Goal: Information Seeking & Learning: Learn about a topic

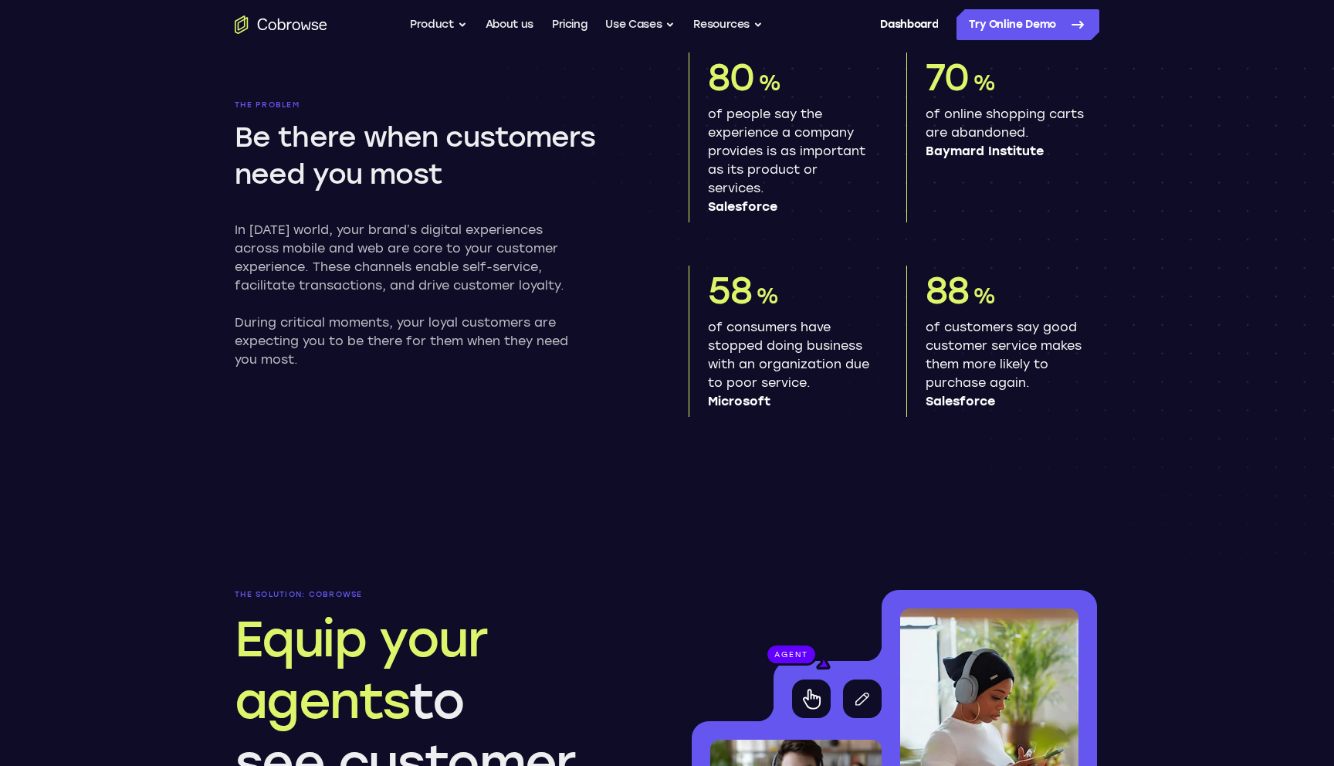
scroll to position [2396, 0]
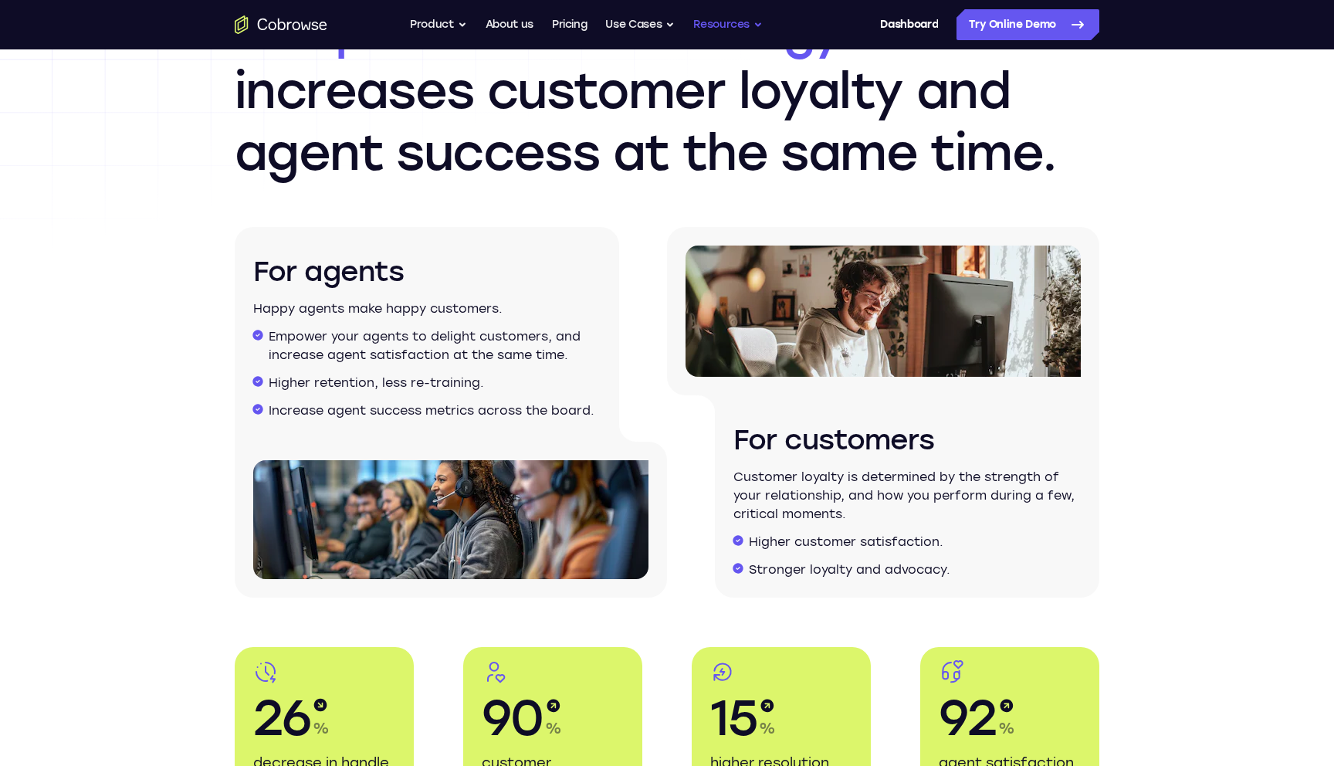
click at [707, 23] on button "Resources" at bounding box center [727, 24] width 69 height 31
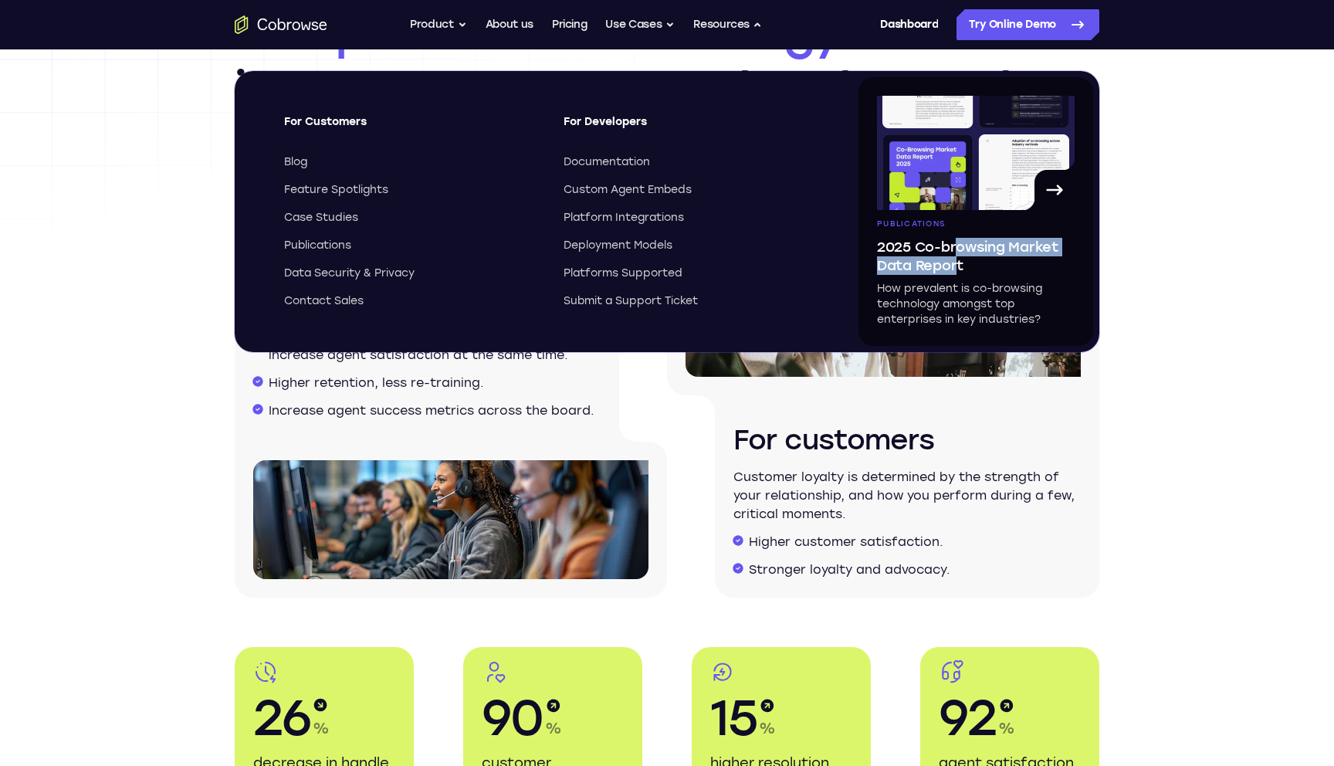
click at [956, 256] on span "2025 Co-browsing Market Data Report" at bounding box center [976, 256] width 198 height 37
click at [950, 246] on span "2025 Co-browsing Market Data Report" at bounding box center [976, 256] width 198 height 37
click at [976, 180] on img at bounding box center [976, 153] width 198 height 114
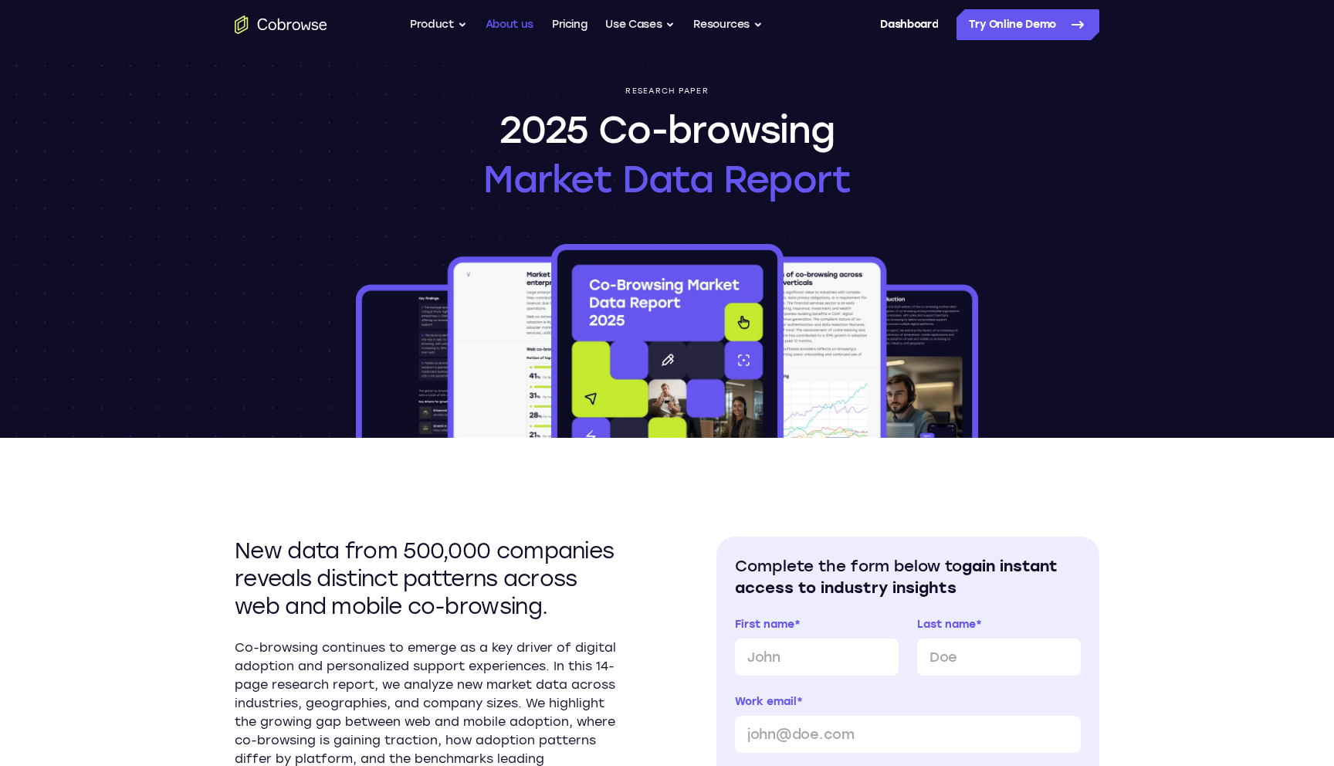
click at [513, 23] on link "About us" at bounding box center [510, 24] width 48 height 31
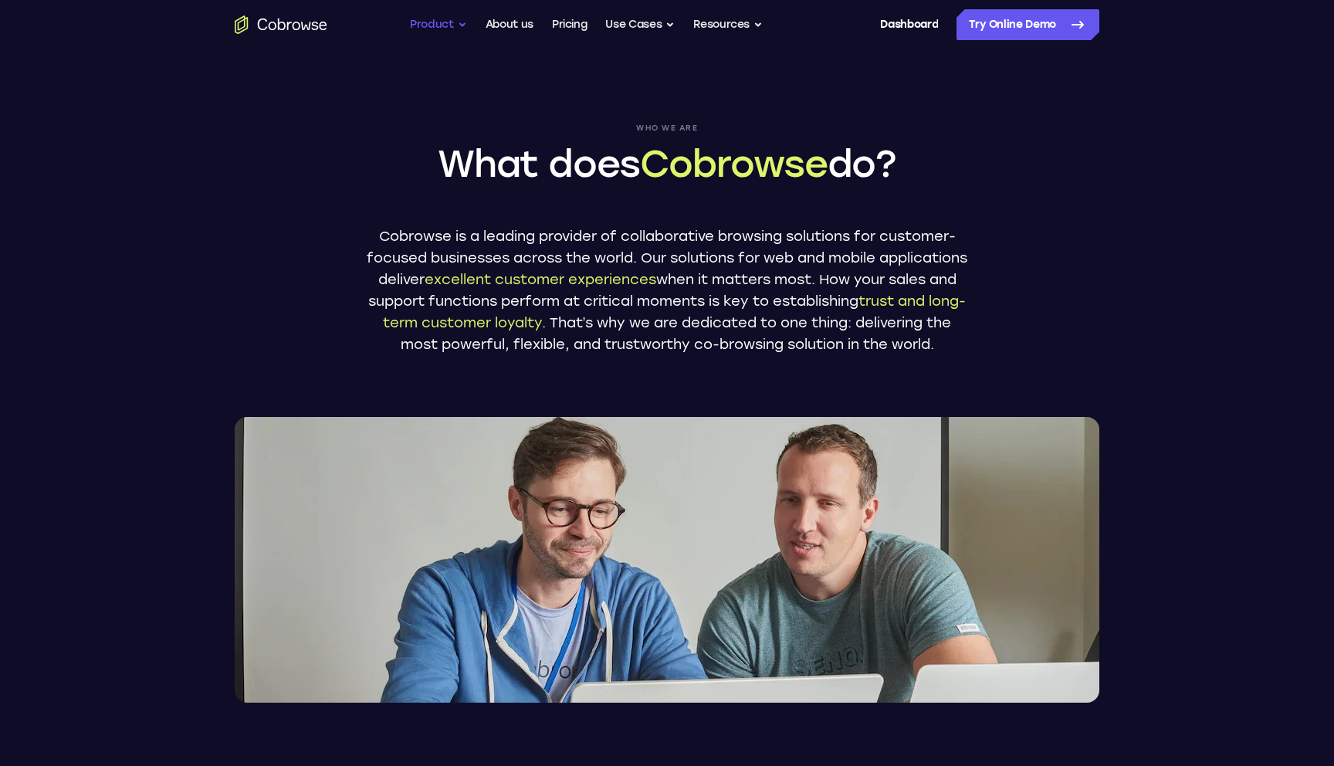
click at [449, 24] on button "Product" at bounding box center [438, 24] width 57 height 31
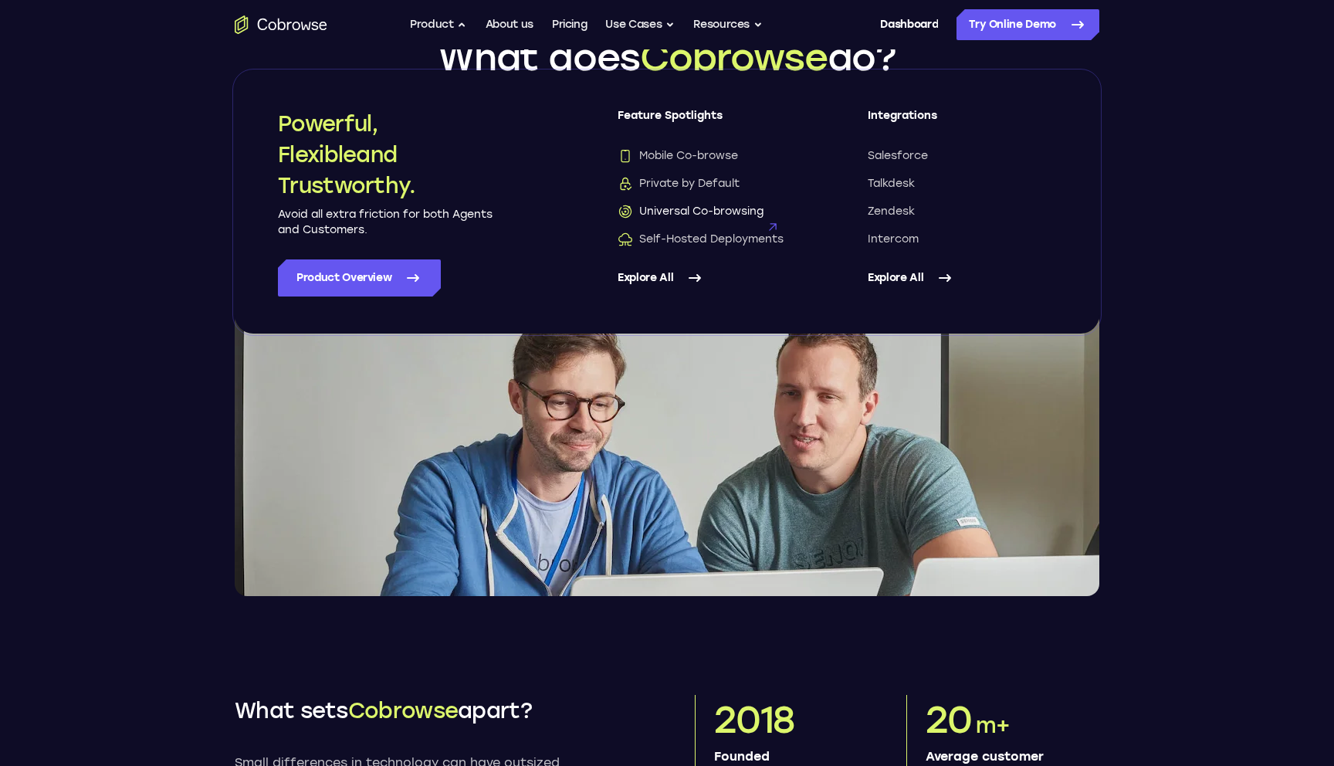
scroll to position [116, 0]
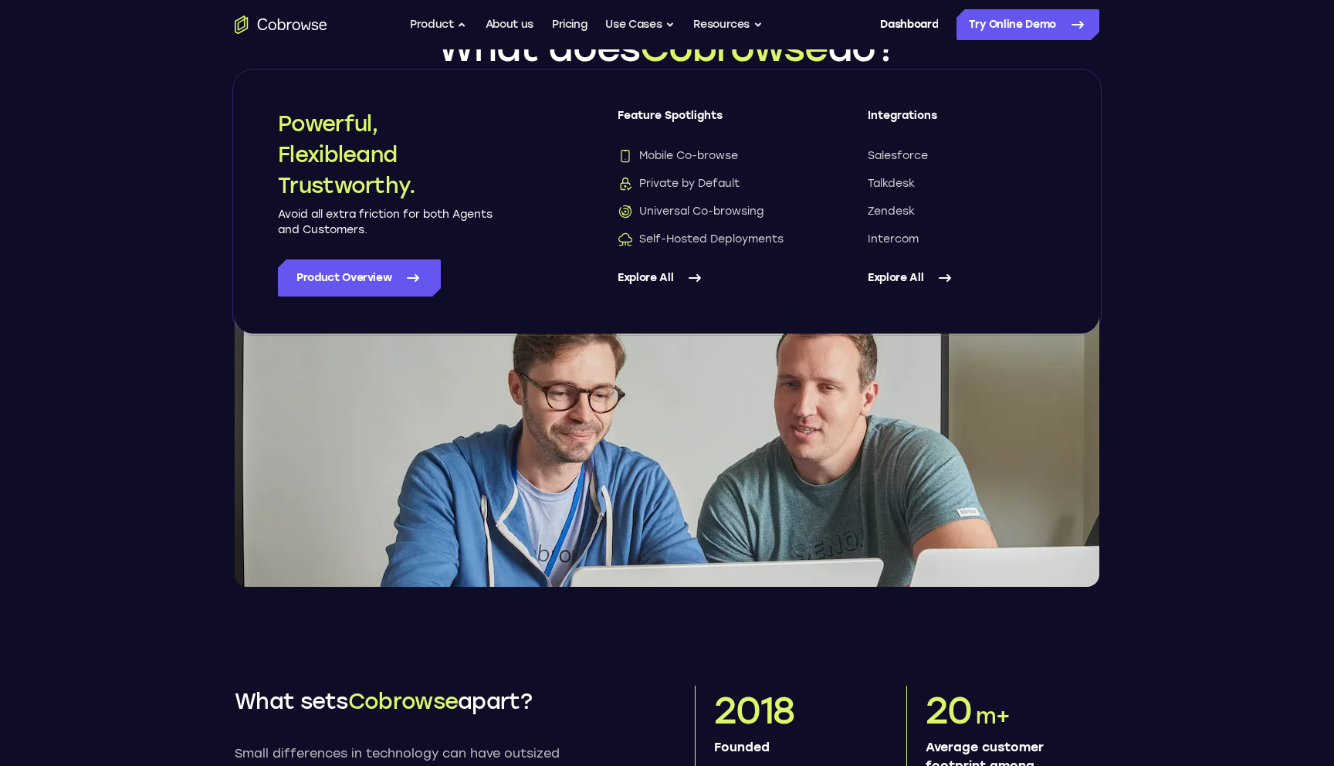
click at [668, 281] on link "Explore All" at bounding box center [712, 277] width 188 height 37
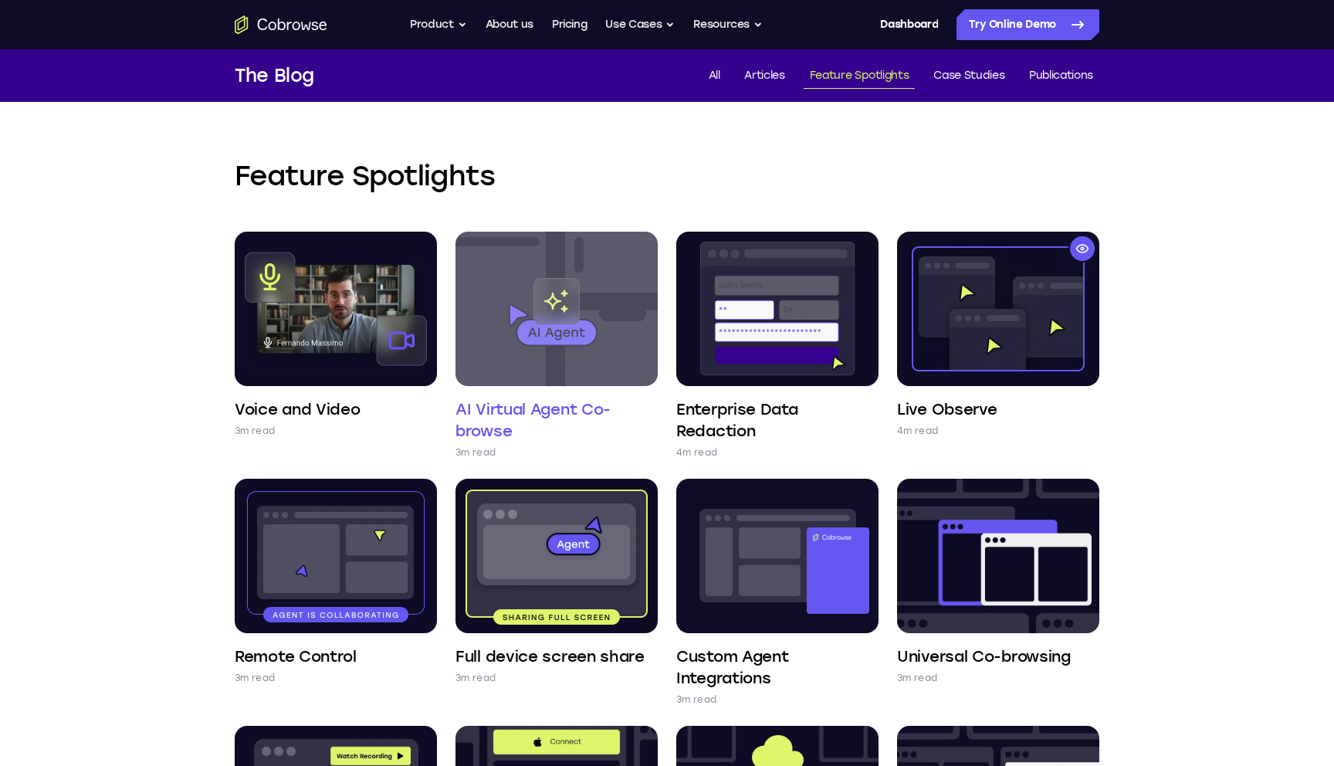
click at [544, 320] on img at bounding box center [557, 309] width 202 height 154
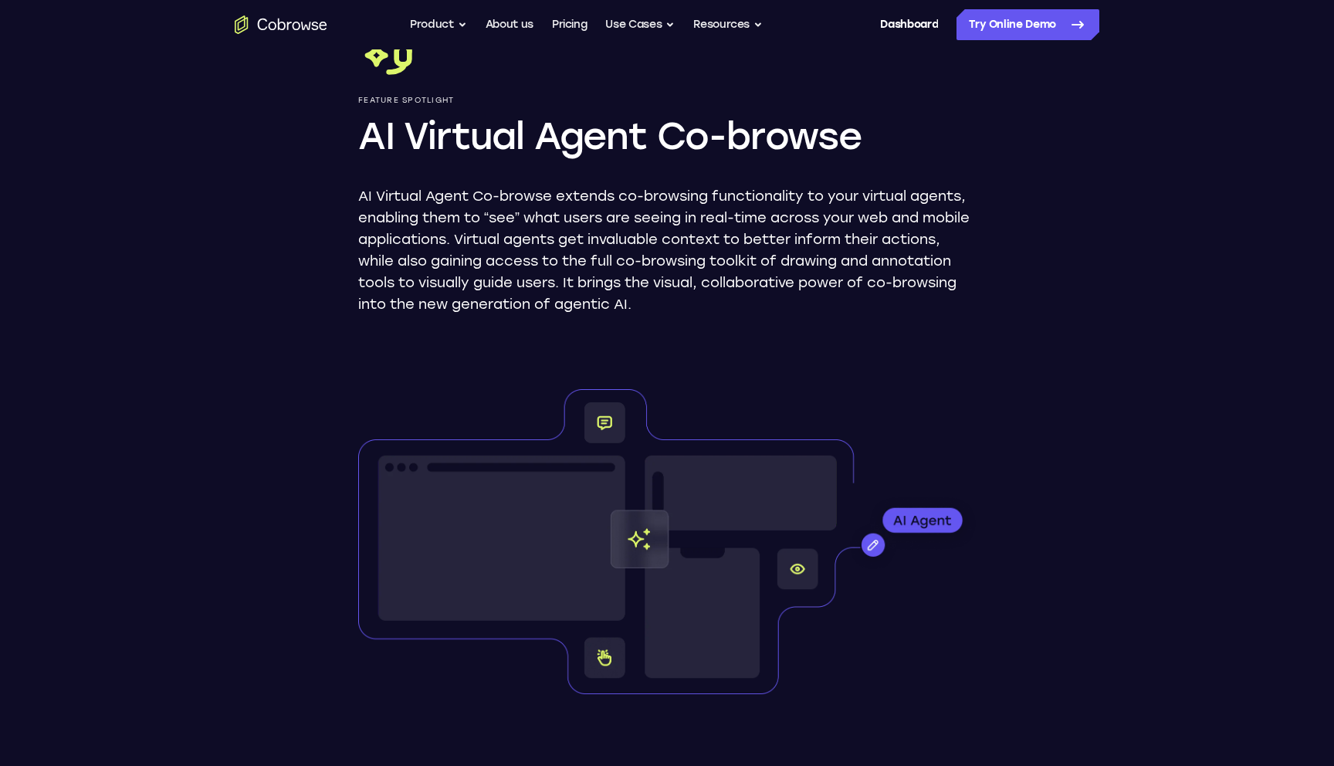
scroll to position [103, 0]
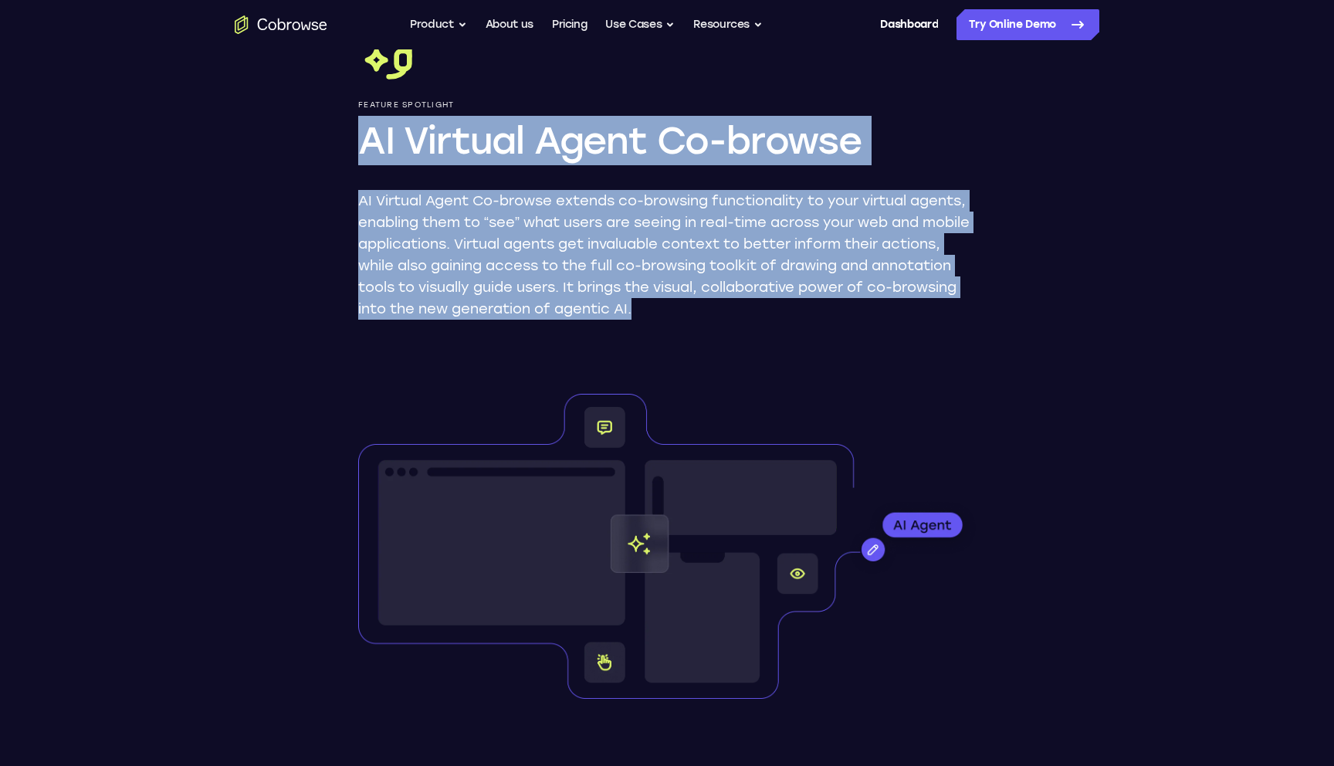
drag, startPoint x: 361, startPoint y: 138, endPoint x: 706, endPoint y: 332, distance: 396.5
click at [706, 333] on div "Feature Spotlight AI Virtual Agent Co-browse AI Virtual Agent Co-browse extends…" at bounding box center [667, 589] width 988 height 1287
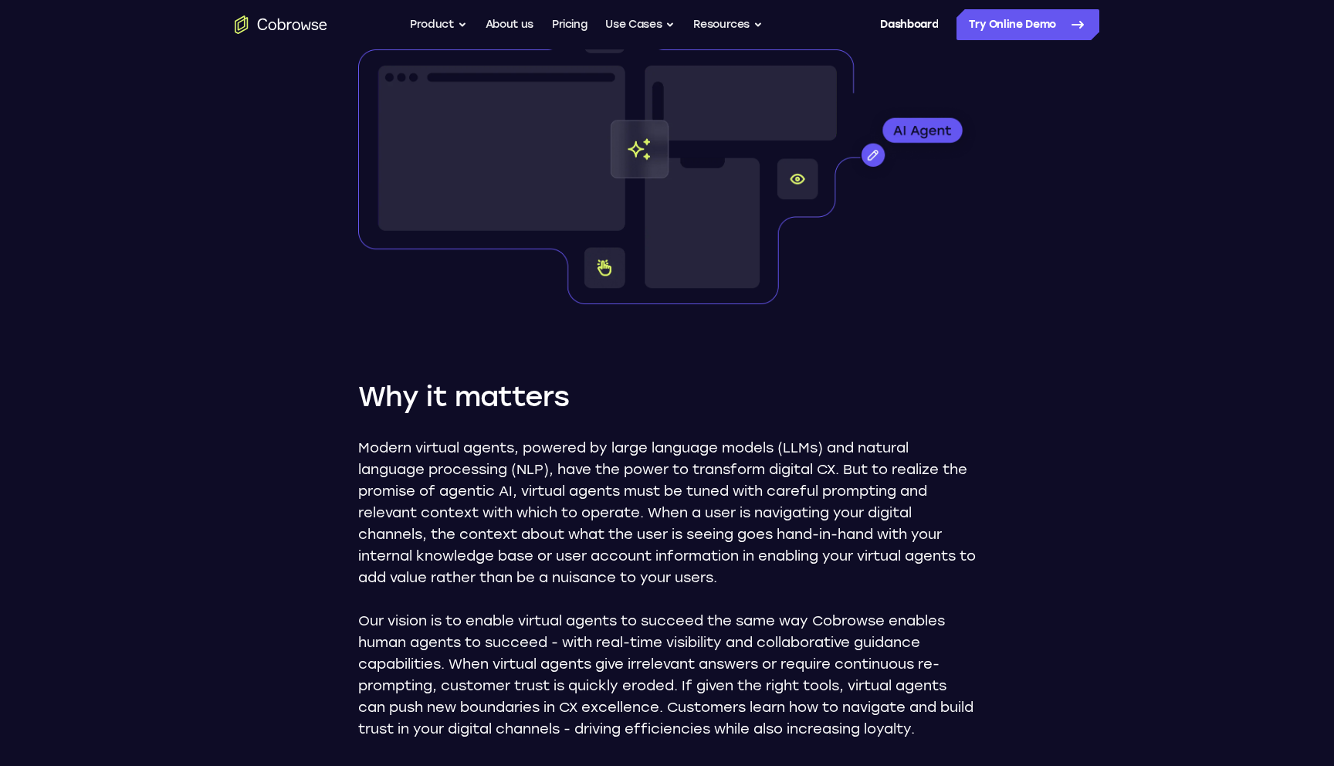
scroll to position [515, 0]
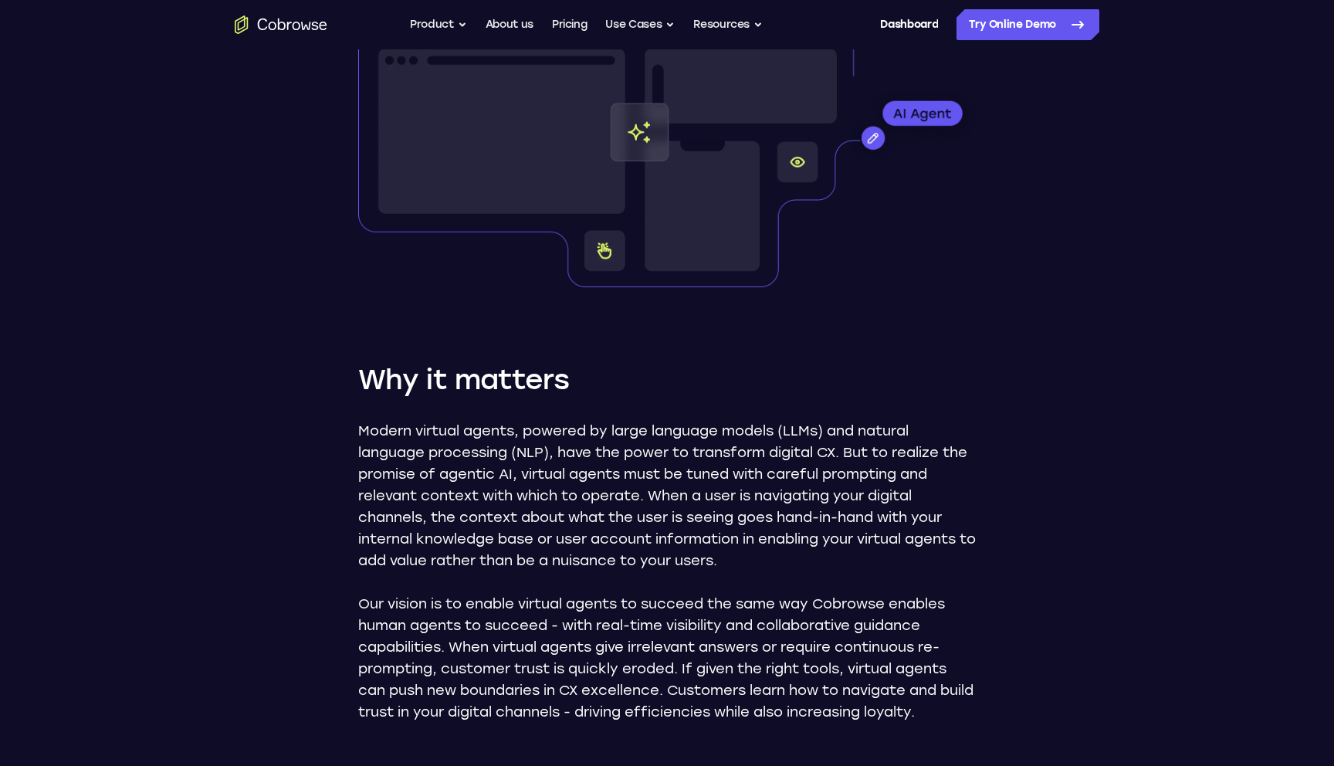
click at [977, 706] on div "Feature Spotlight AI Virtual Agent Co-browse AI Virtual Agent Co-browse extends…" at bounding box center [667, 177] width 988 height 1287
copy div "LO Ipsumdo Sitam Co-adipis EL Seddoei Tempo In-utlabo etdolor ma-aliquaen admin…"
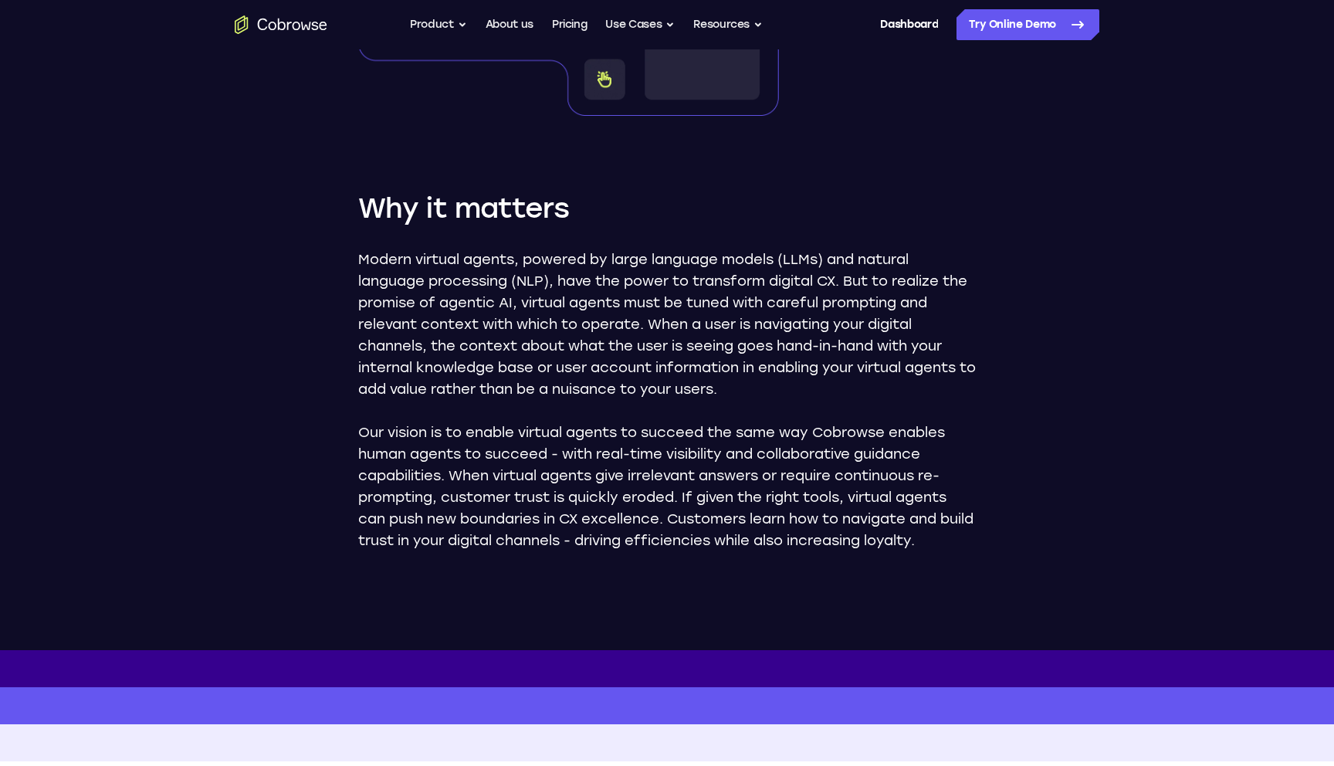
scroll to position [691, 0]
